Goal: Information Seeking & Learning: Learn about a topic

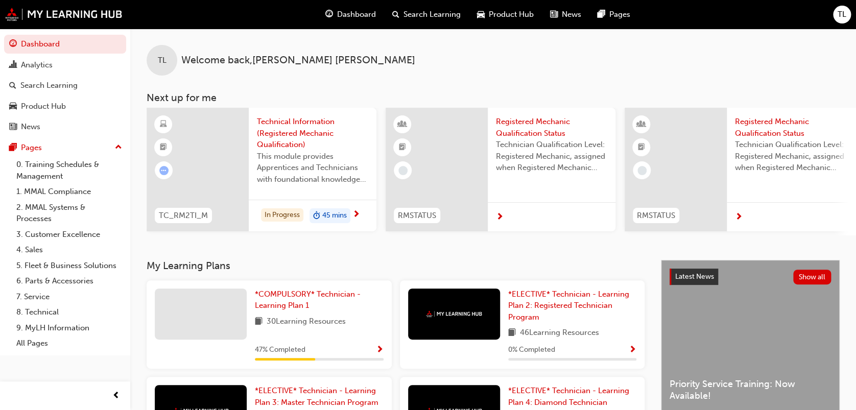
click at [379, 351] on span "Show Progress" at bounding box center [380, 350] width 8 height 9
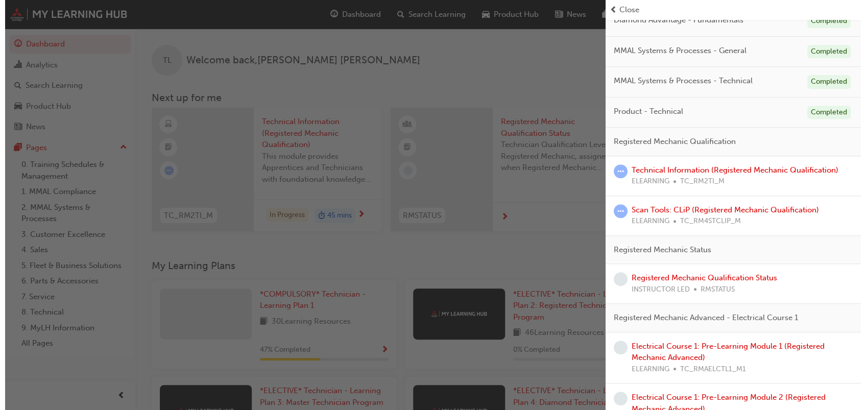
scroll to position [169, 0]
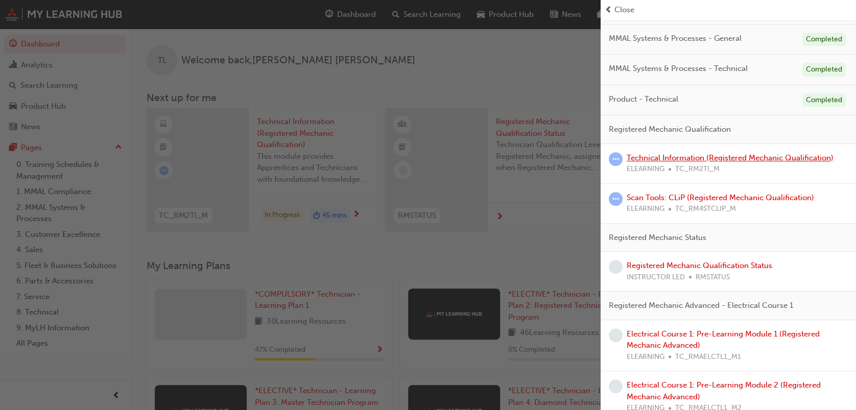
click at [695, 158] on link "Technical Information (Registered Mechanic Qualification)" at bounding box center [729, 157] width 207 height 9
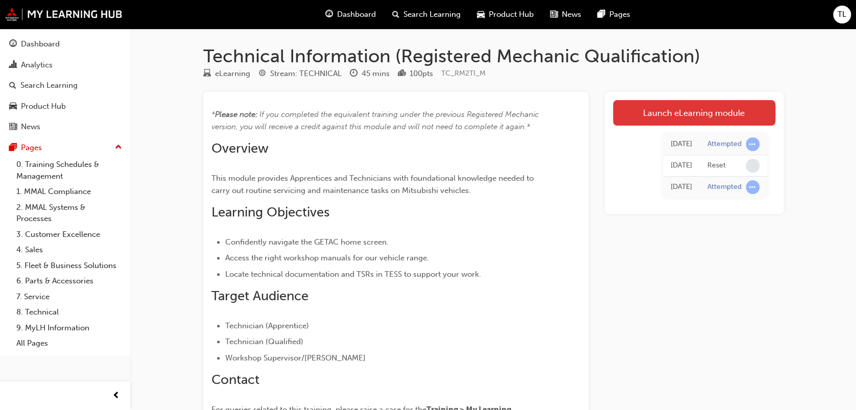
click at [662, 110] on link "Launch eLearning module" at bounding box center [694, 113] width 162 height 26
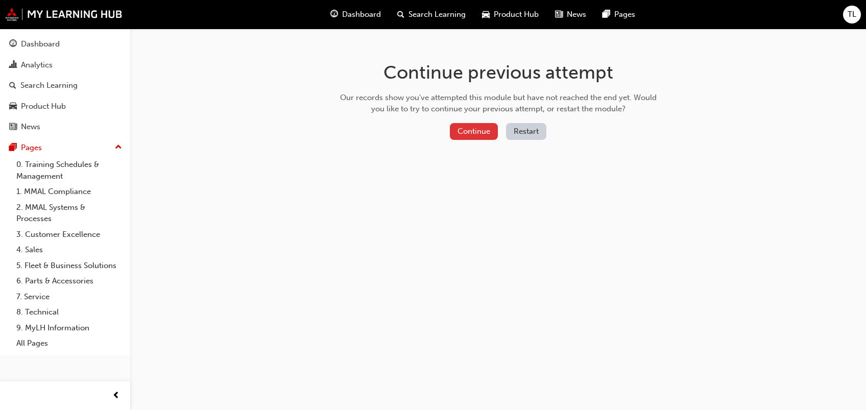
click at [479, 131] on button "Continue" at bounding box center [474, 131] width 48 height 17
